Goal: Transaction & Acquisition: Download file/media

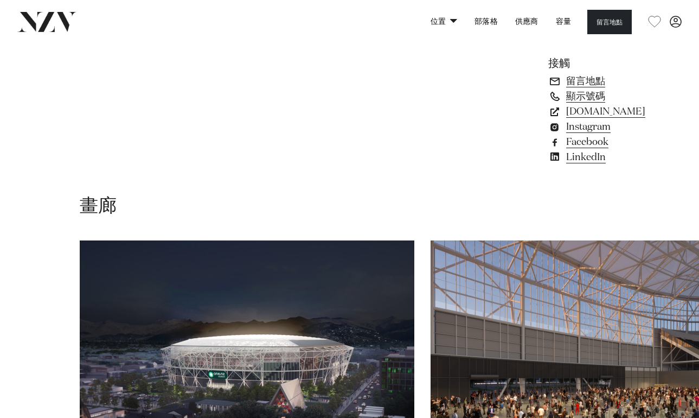
scroll to position [879, 0]
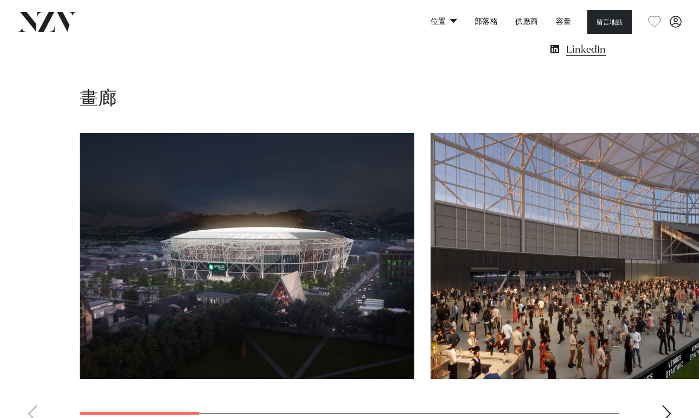
click at [299, 196] on img "1 / 7" at bounding box center [247, 256] width 335 height 246
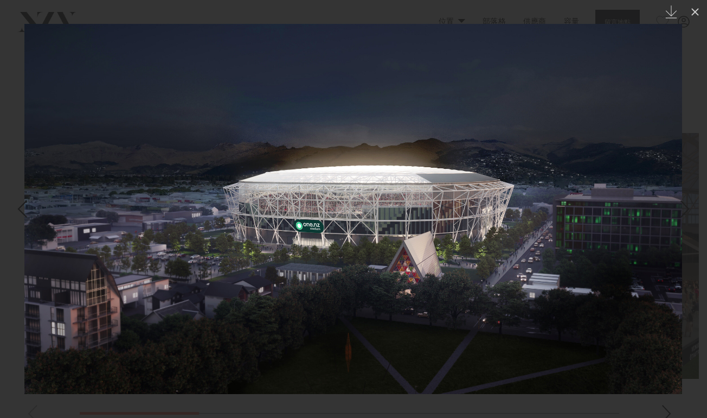
click at [431, 33] on img at bounding box center [353, 209] width 658 height 370
click at [671, 160] on img at bounding box center [353, 209] width 658 height 370
click at [666, 9] on icon "Created with Sketch." at bounding box center [671, 11] width 13 height 13
click at [693, 12] on icon at bounding box center [695, 11] width 13 height 13
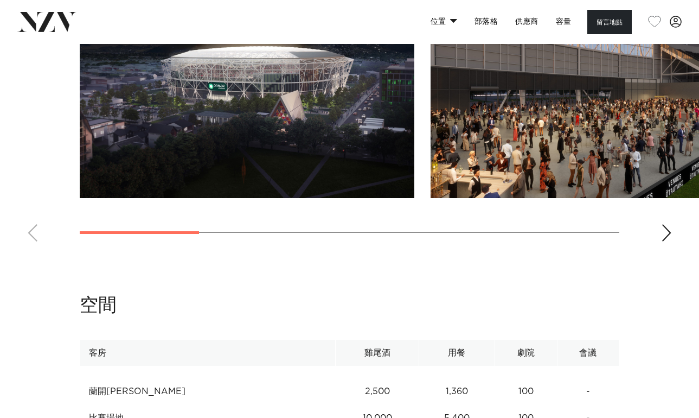
scroll to position [1111, 0]
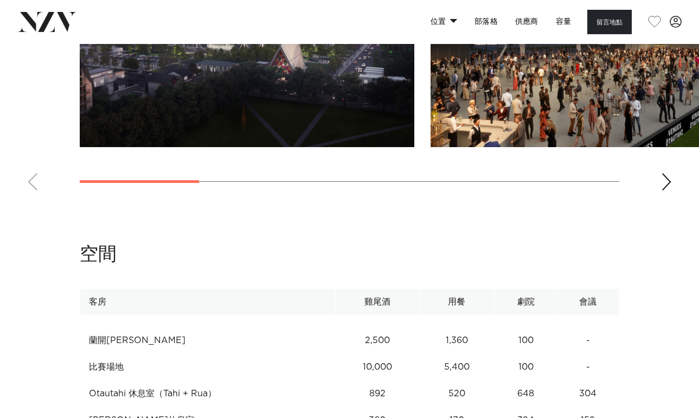
click at [610, 90] on img "2 / 7" at bounding box center [598, 24] width 335 height 246
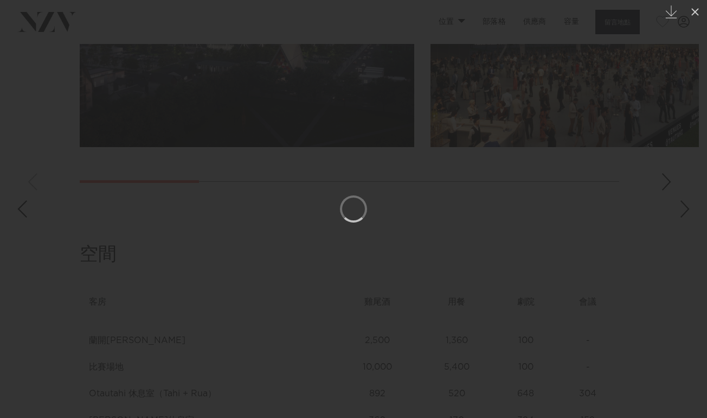
click at [668, 184] on div at bounding box center [353, 209] width 707 height 418
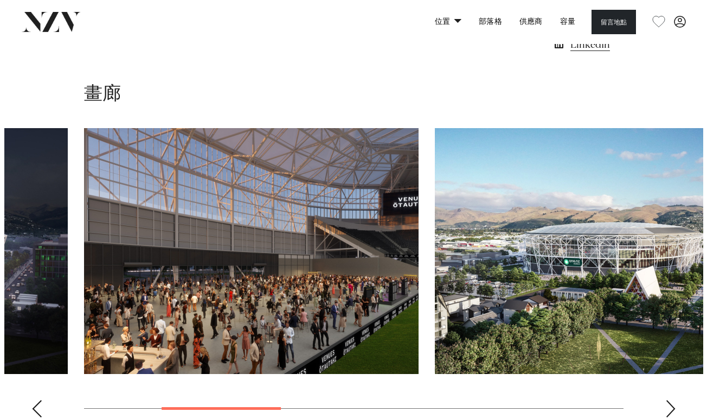
scroll to position [868, 0]
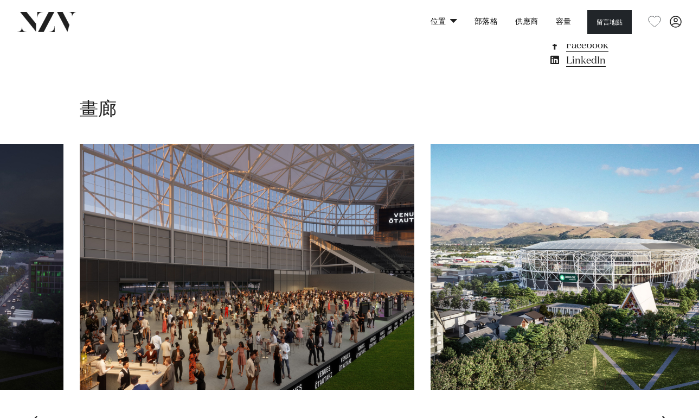
click at [629, 208] on img "3 / 7" at bounding box center [598, 267] width 335 height 246
